Goal: Transaction & Acquisition: Purchase product/service

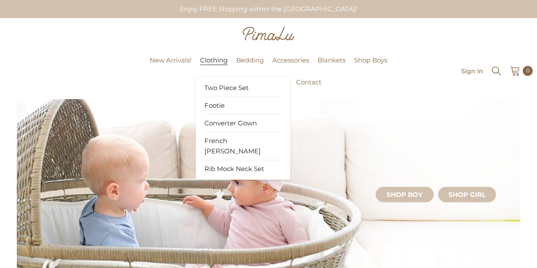
click at [201, 56] on span "Clothing" at bounding box center [214, 60] width 28 height 9
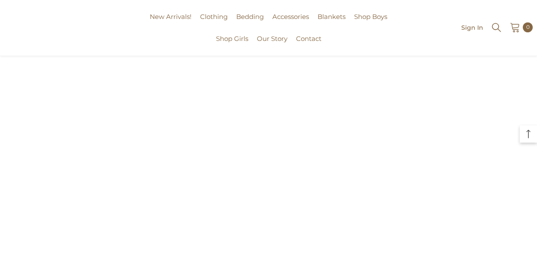
scroll to position [517, 0]
click at [236, 40] on span "Shop Girls" at bounding box center [232, 38] width 32 height 9
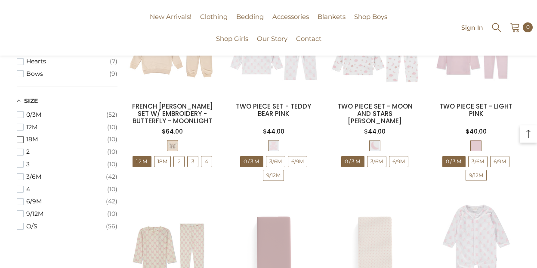
scroll to position [517, 0]
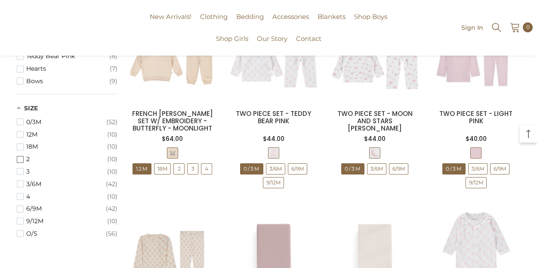
click at [43, 158] on span "2" at bounding box center [66, 158] width 81 height 7
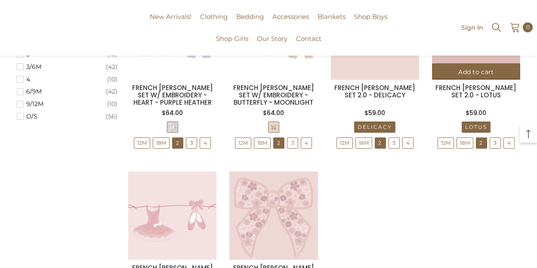
scroll to position [474, 0]
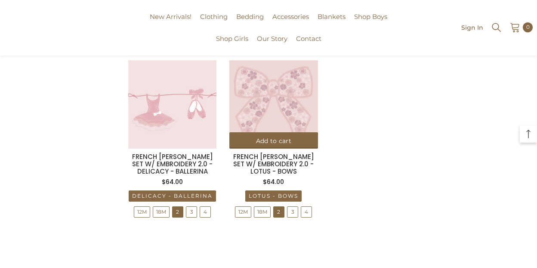
click at [278, 111] on img at bounding box center [274, 104] width 88 height 88
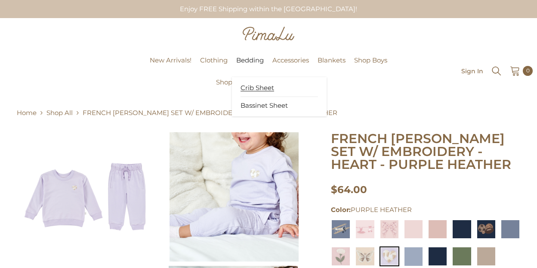
click at [252, 87] on span "Crib Sheet" at bounding box center [258, 88] width 34 height 9
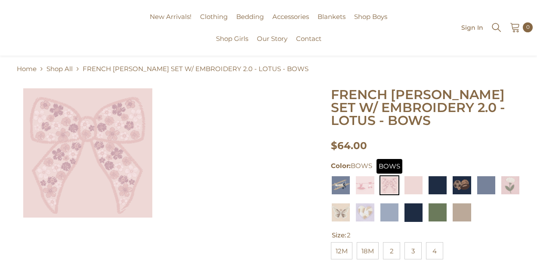
scroll to position [43, 0]
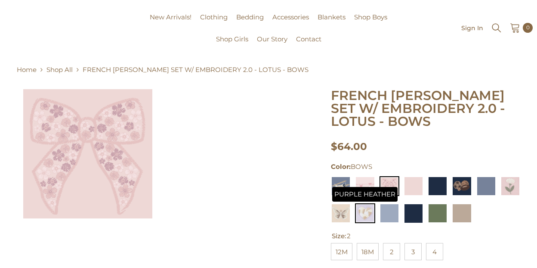
click at [372, 218] on img at bounding box center [365, 213] width 20 height 20
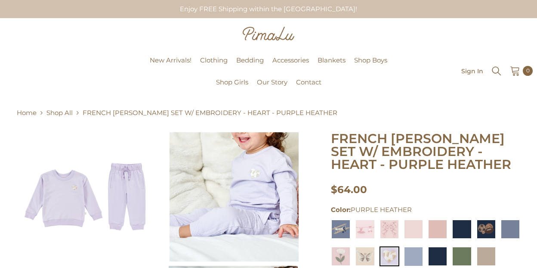
click at [74, 189] on img at bounding box center [87, 196] width 129 height 129
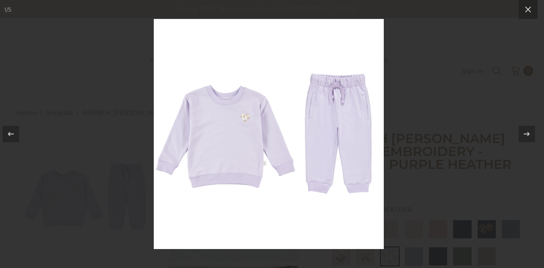
click at [236, 121] on img at bounding box center [269, 134] width 230 height 230
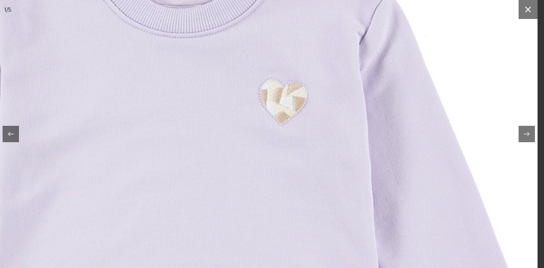
click at [521, 16] on button at bounding box center [528, 9] width 19 height 19
